Goal: Check status

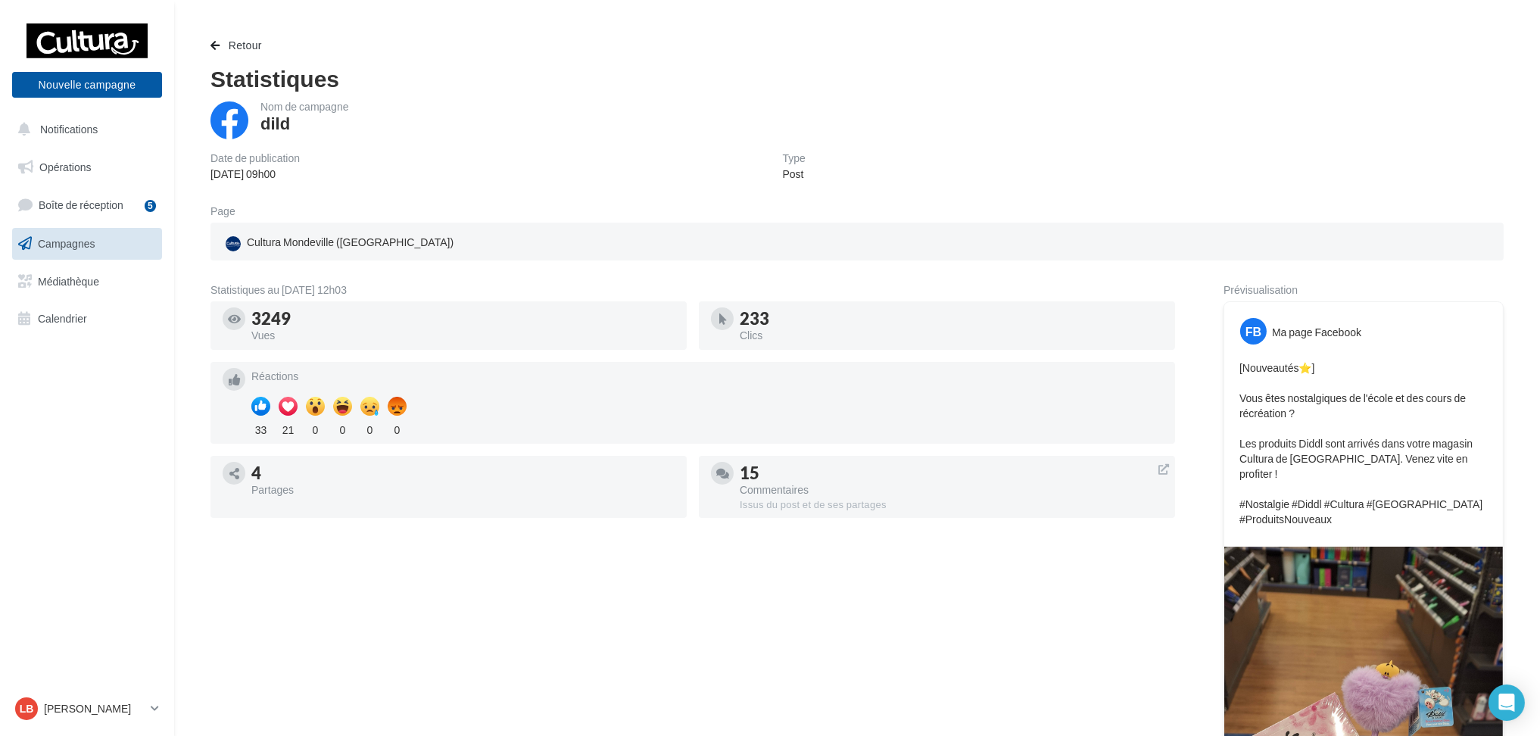
click at [945, 640] on div "Statistiques au 03 octobre 2025 - 12h03 3249 Vues 233 Clics Réactions 33 21 0 0…" at bounding box center [692, 673] width 964 height 777
